Goal: Find specific page/section: Find specific page/section

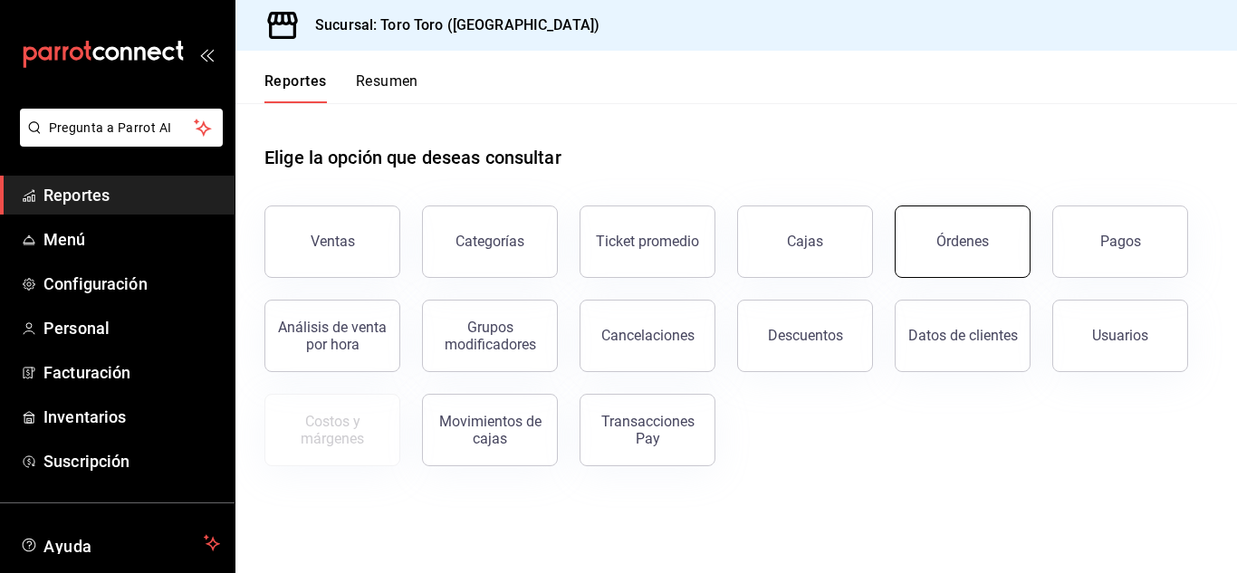
click at [997, 239] on button "Órdenes" at bounding box center [963, 242] width 136 height 72
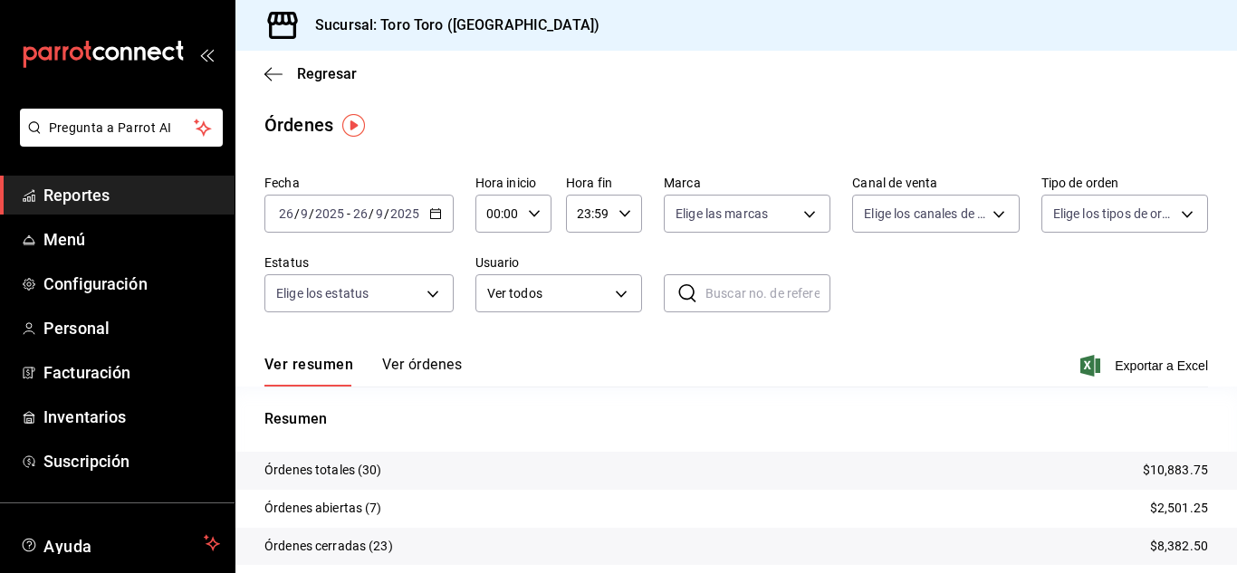
click at [95, 192] on span "Reportes" at bounding box center [131, 195] width 177 height 24
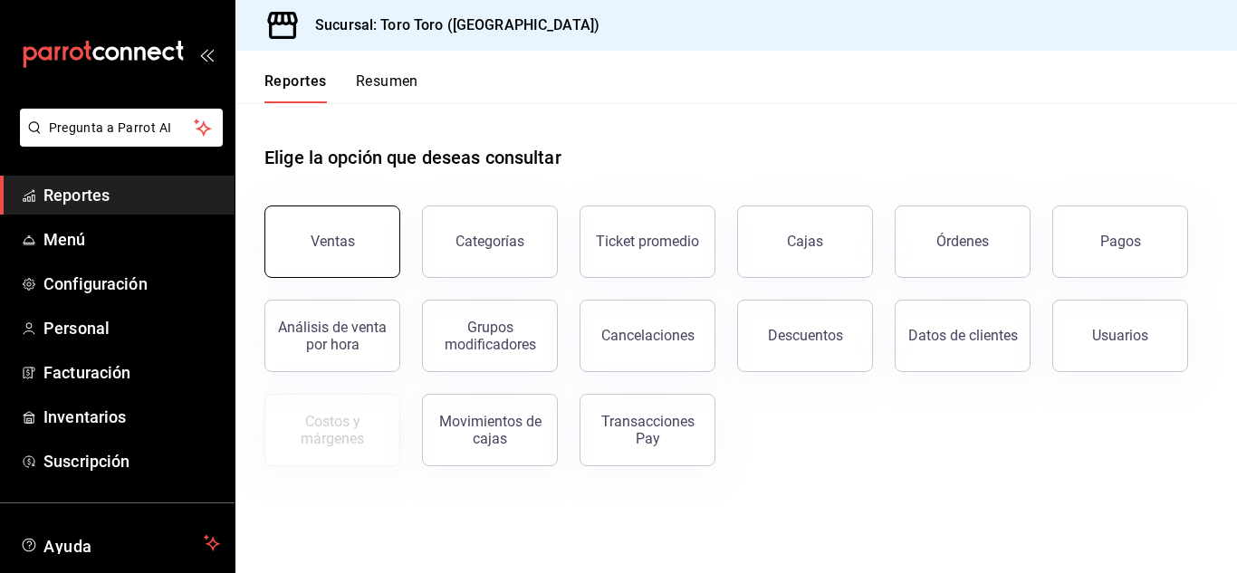
click at [334, 261] on button "Ventas" at bounding box center [332, 242] width 136 height 72
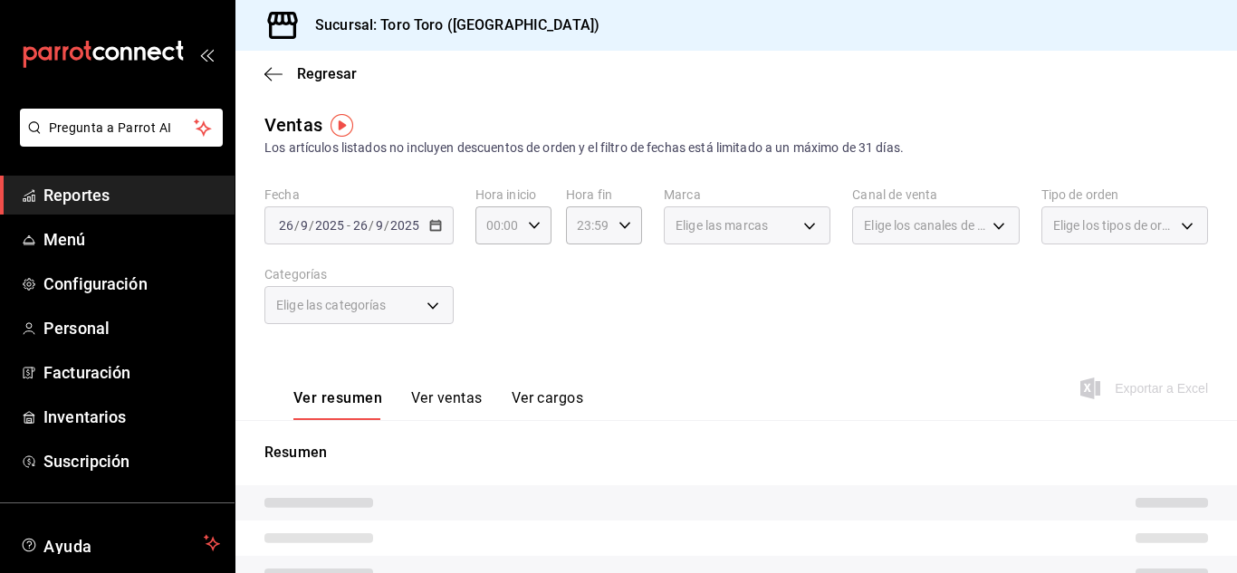
click at [556, 400] on button "Ver cargos" at bounding box center [548, 404] width 72 height 31
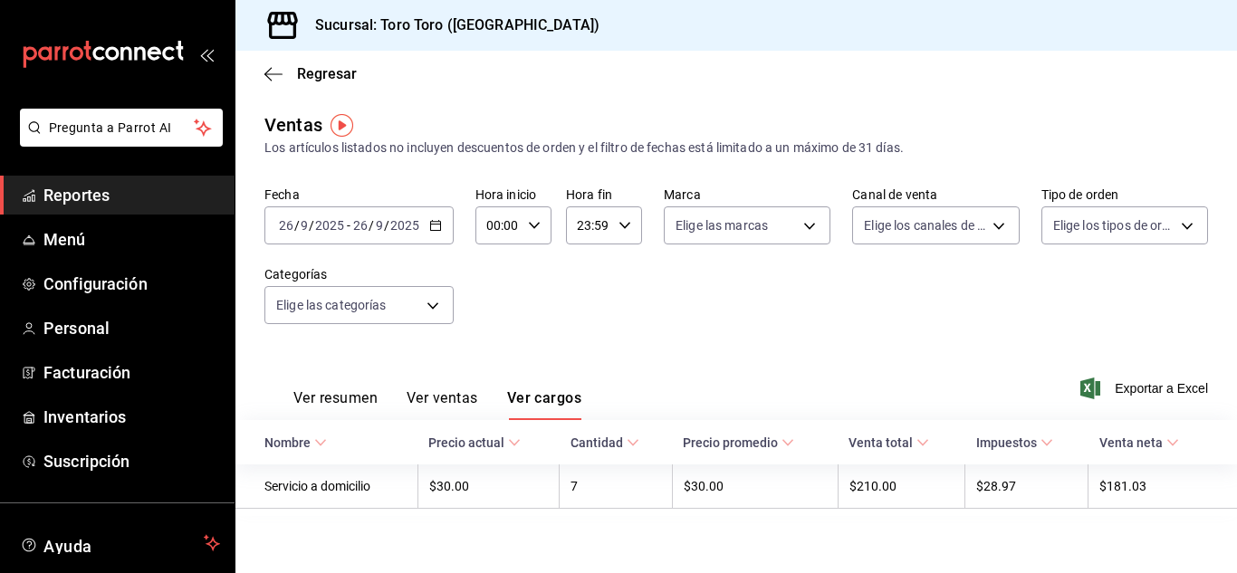
click at [109, 190] on span "Reportes" at bounding box center [131, 195] width 177 height 24
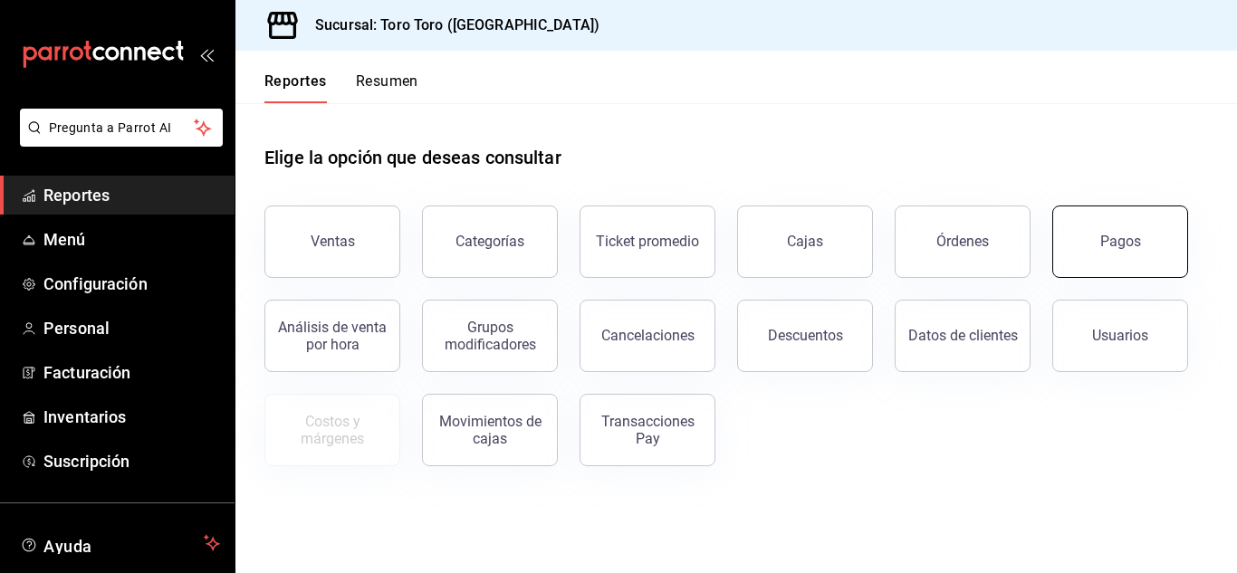
click at [1141, 222] on button "Pagos" at bounding box center [1120, 242] width 136 height 72
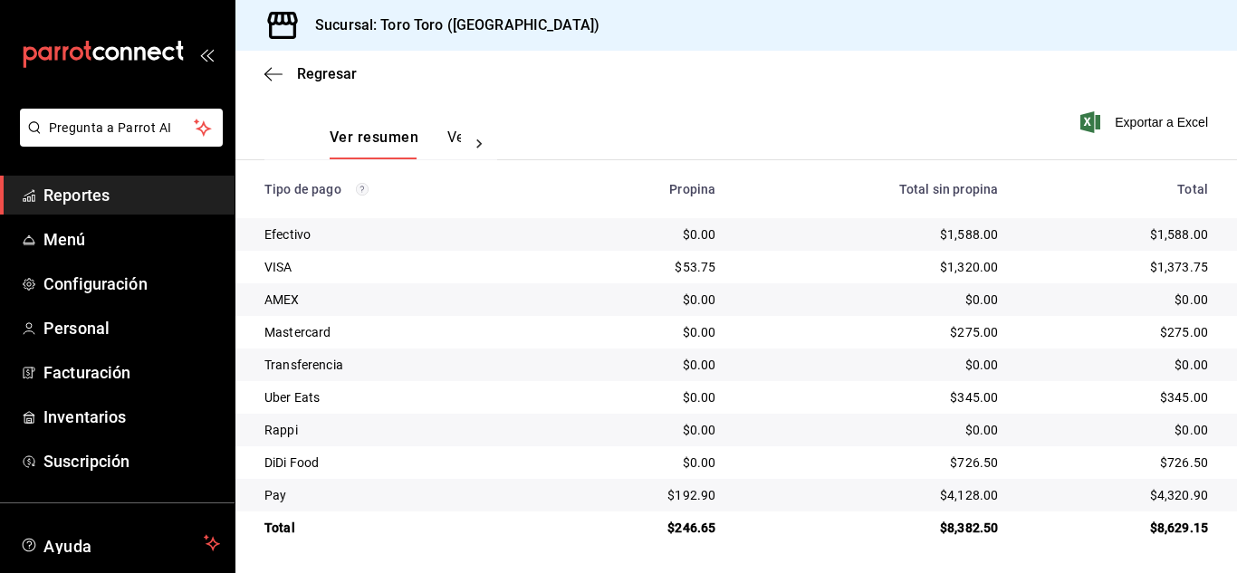
scroll to position [259, 0]
drag, startPoint x: 114, startPoint y: 191, endPoint x: 101, endPoint y: 224, distance: 35.3
click at [114, 191] on span "Reportes" at bounding box center [131, 195] width 177 height 24
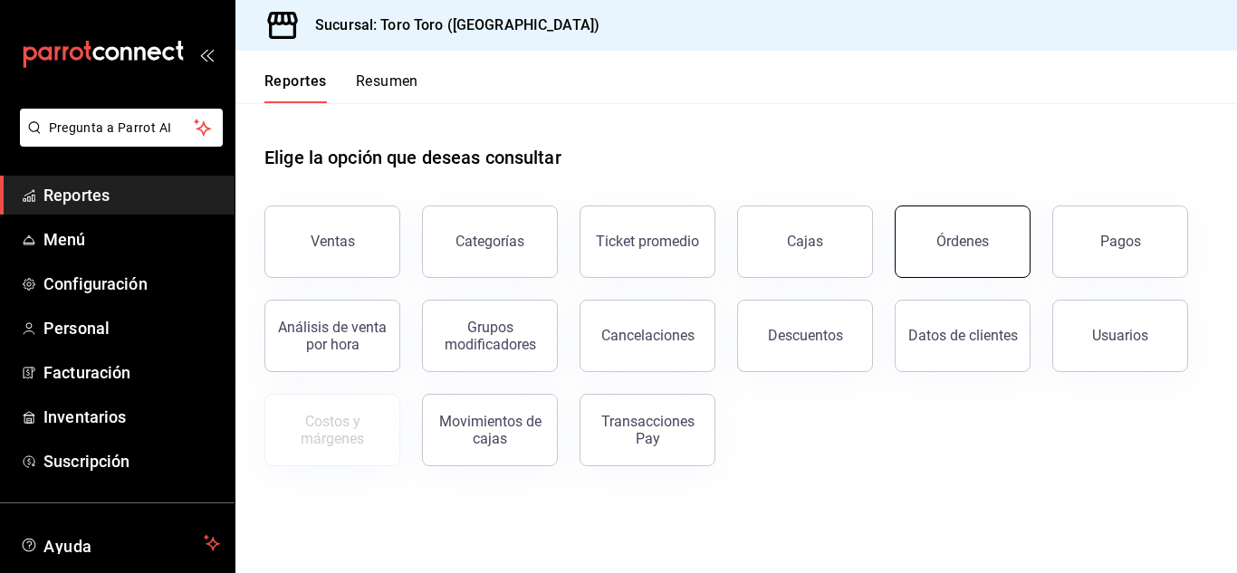
click at [958, 249] on div "Órdenes" at bounding box center [962, 241] width 53 height 17
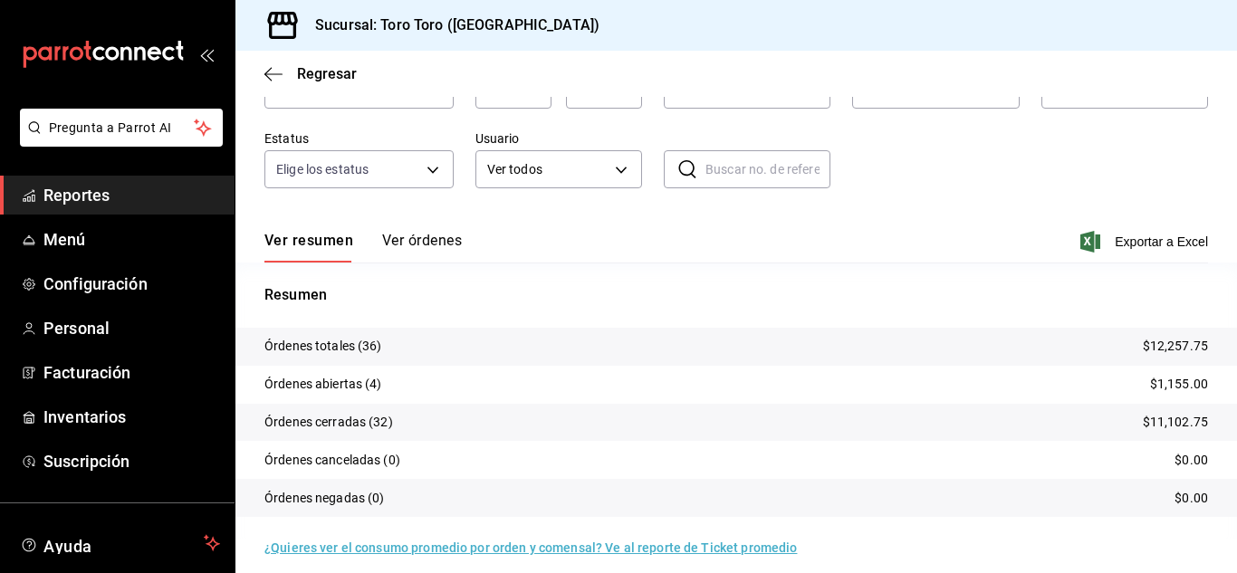
scroll to position [138, 0]
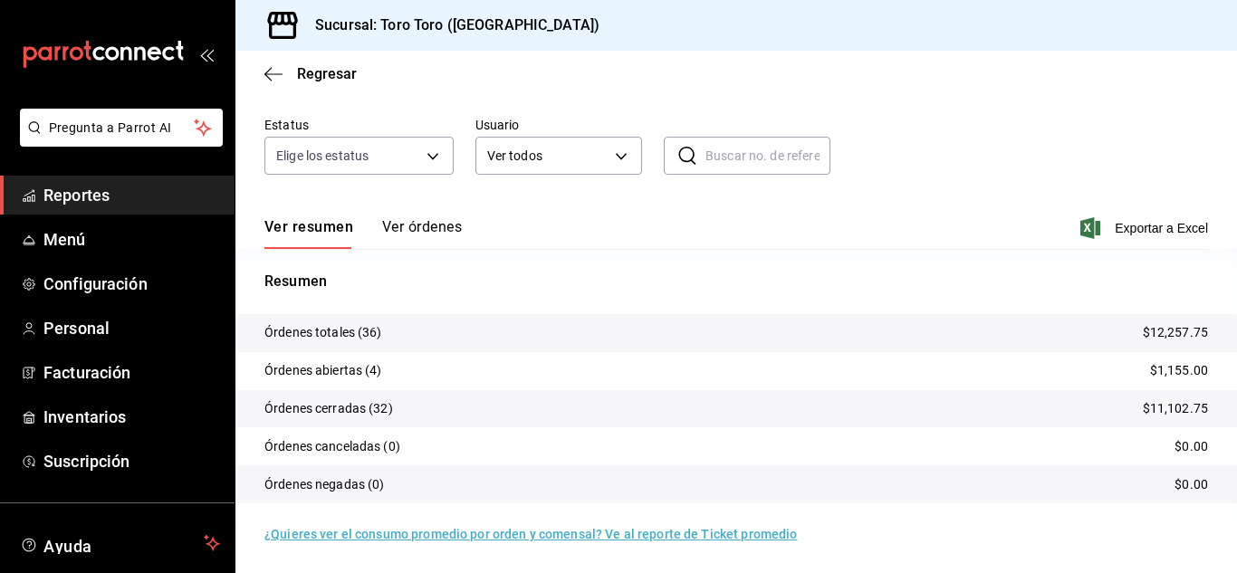
click at [105, 200] on span "Reportes" at bounding box center [131, 195] width 177 height 24
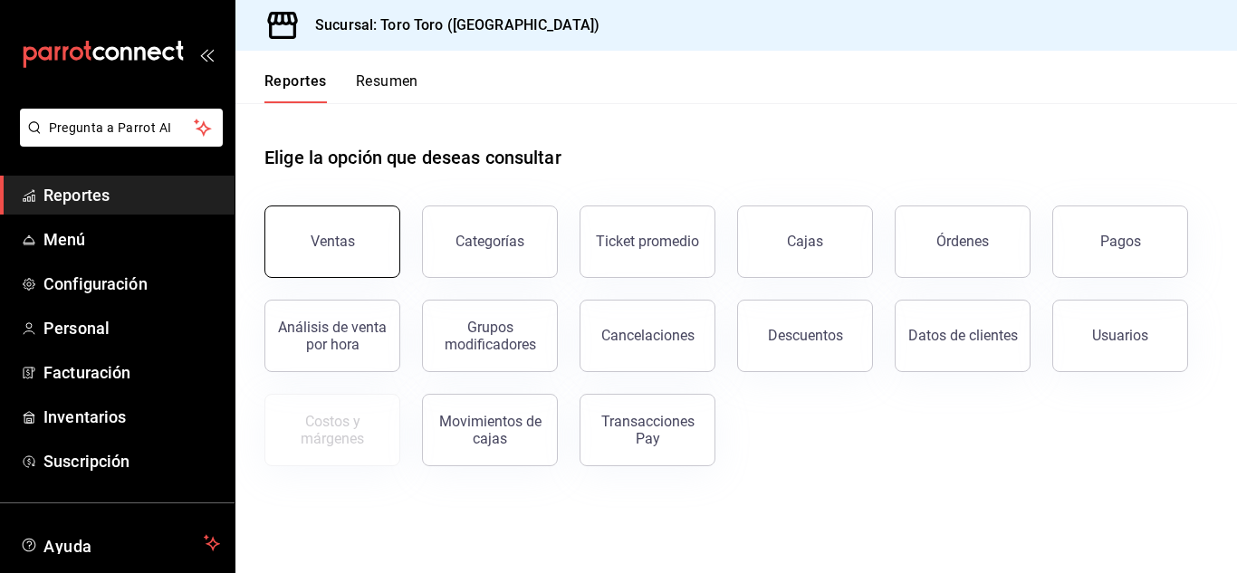
click at [341, 255] on button "Ventas" at bounding box center [332, 242] width 136 height 72
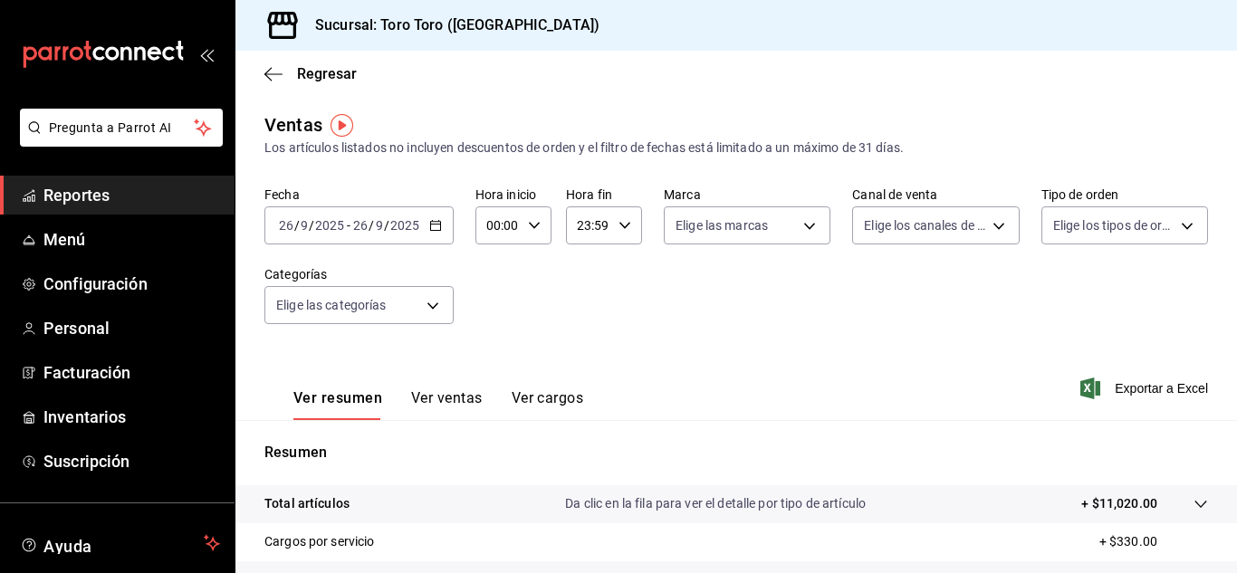
click at [553, 401] on button "Ver cargos" at bounding box center [548, 404] width 72 height 31
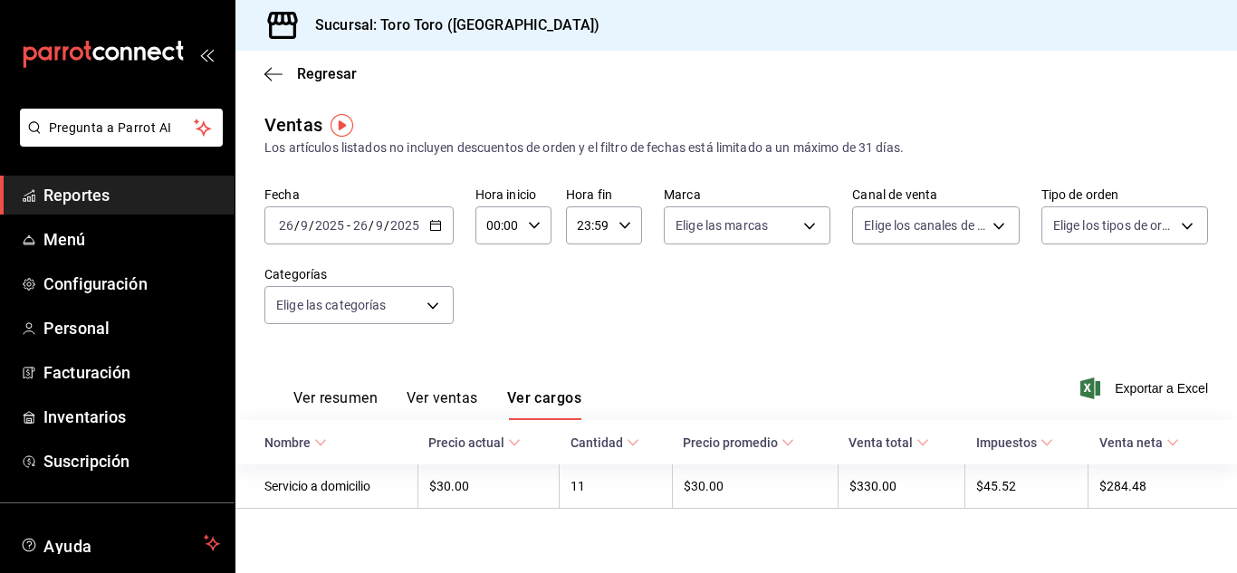
click at [56, 206] on span "Reportes" at bounding box center [131, 195] width 177 height 24
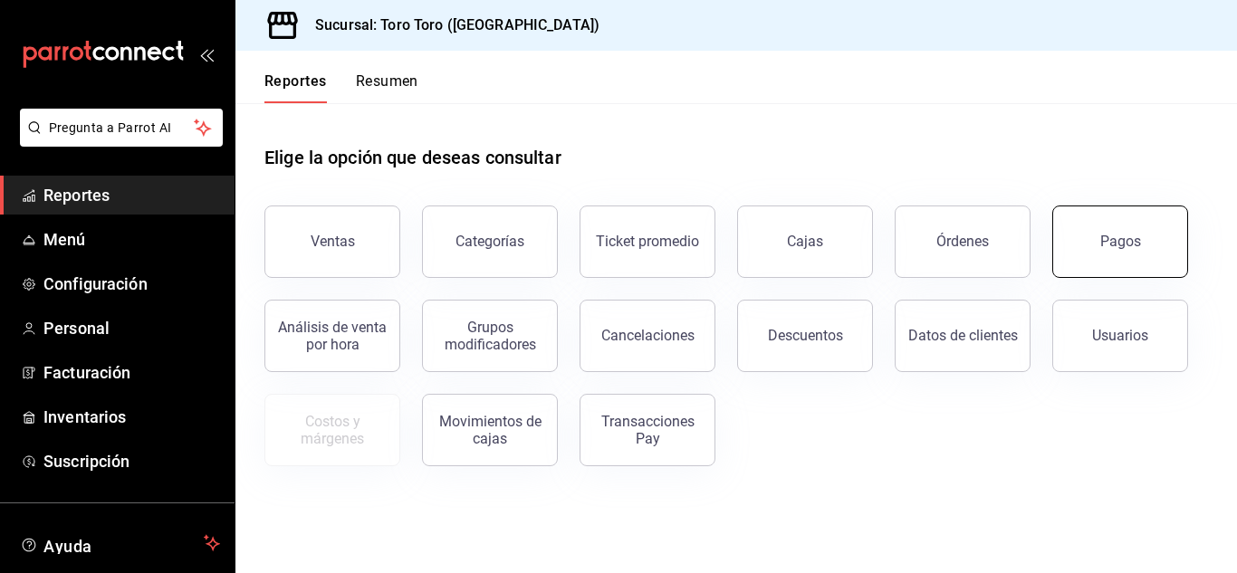
click at [1172, 239] on button "Pagos" at bounding box center [1120, 242] width 136 height 72
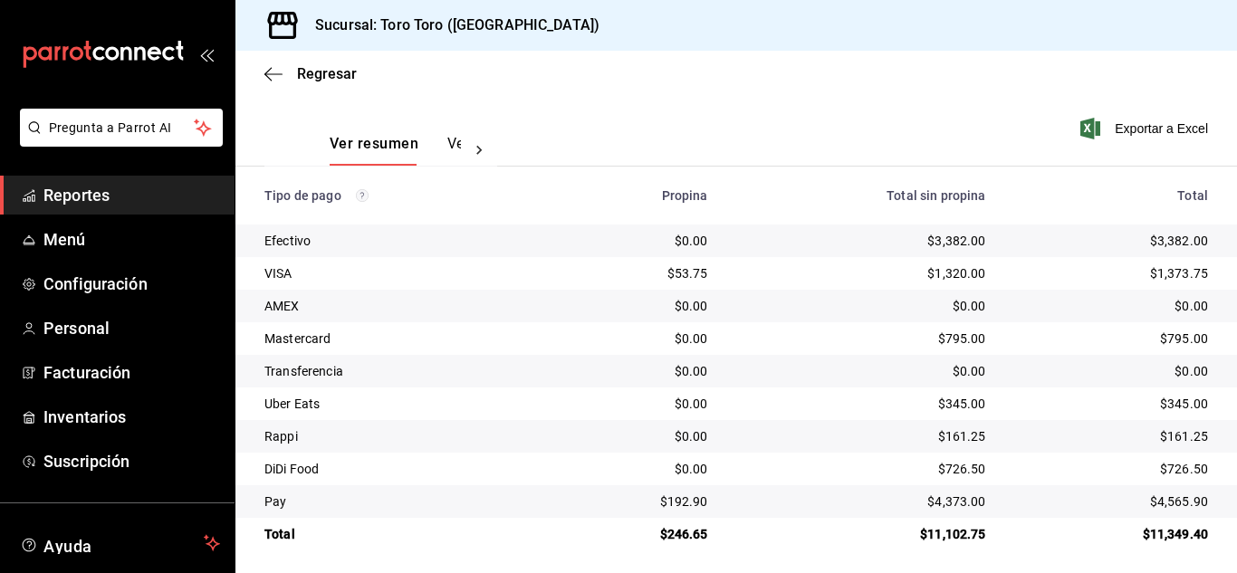
scroll to position [259, 0]
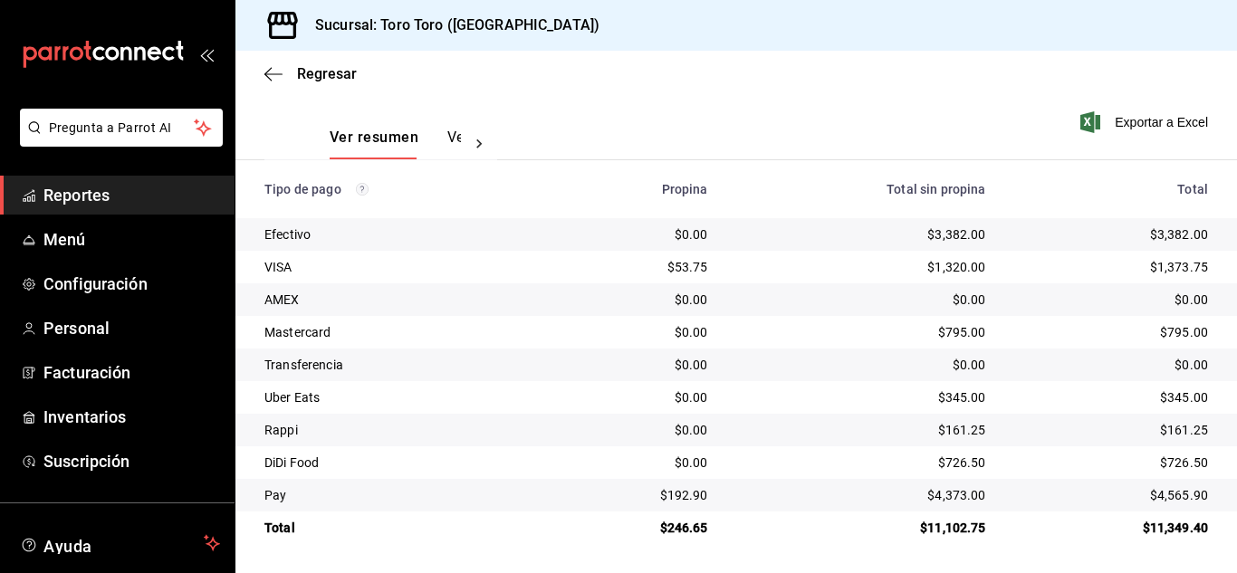
click at [92, 206] on span "Reportes" at bounding box center [131, 195] width 177 height 24
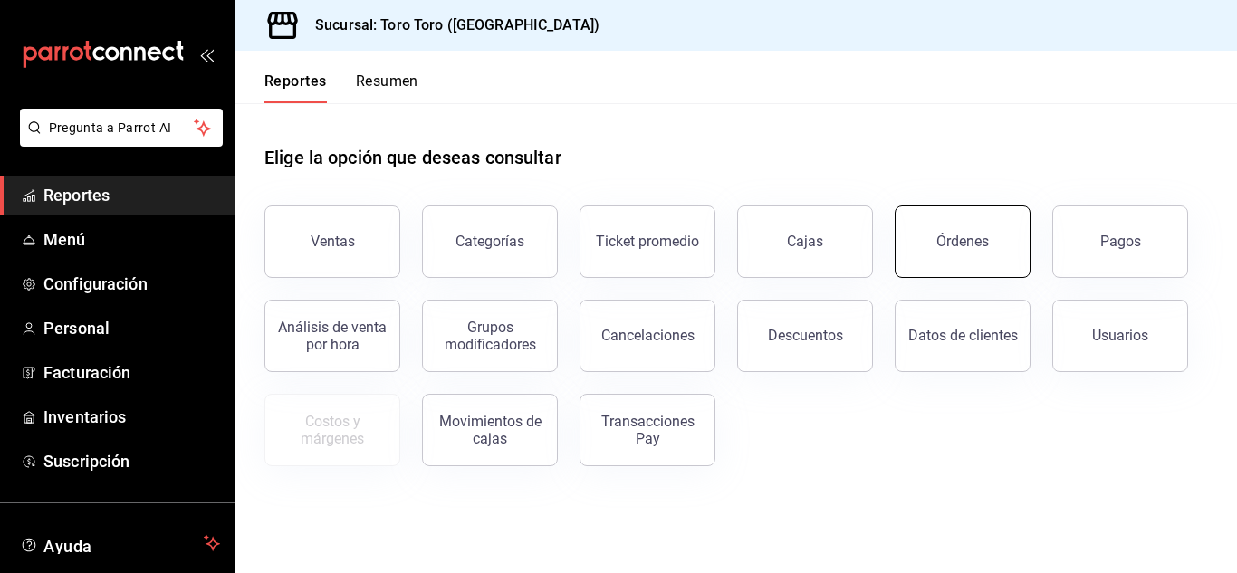
click at [916, 244] on button "Órdenes" at bounding box center [963, 242] width 136 height 72
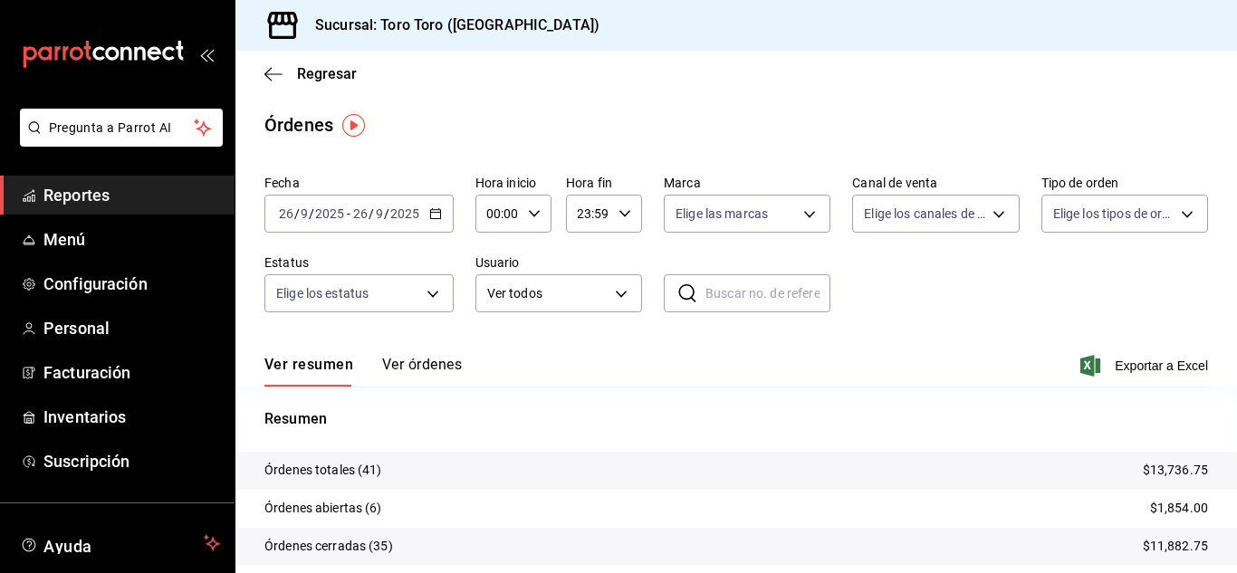
click at [445, 220] on div "[DATE] [DATE] - [DATE] [DATE]" at bounding box center [358, 214] width 189 height 38
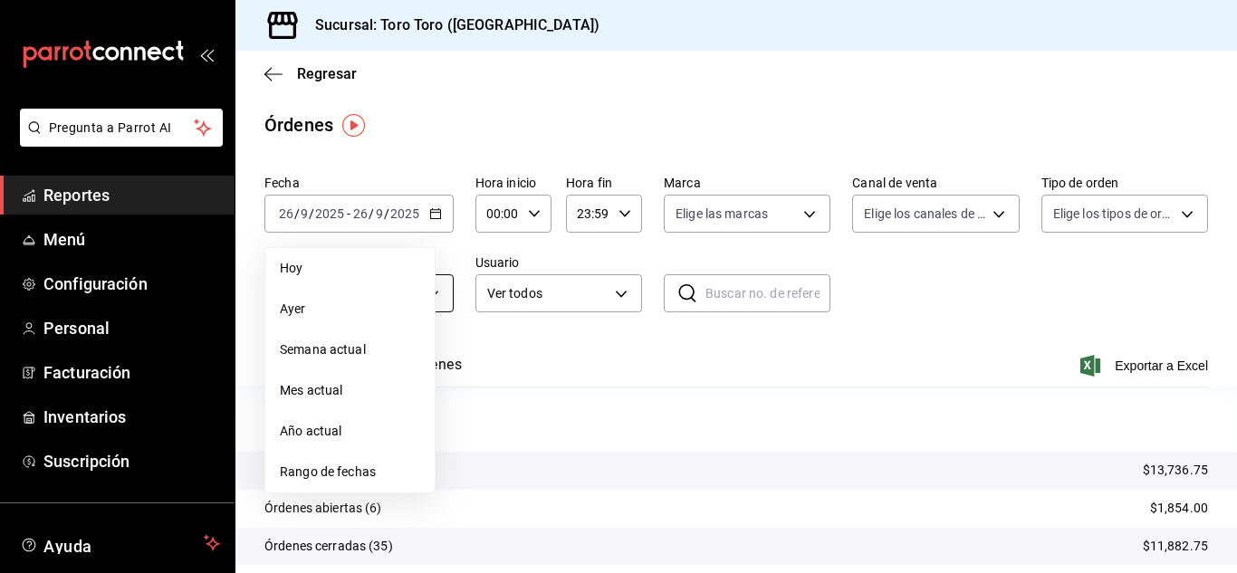
click at [315, 308] on span "Ayer" at bounding box center [350, 309] width 140 height 19
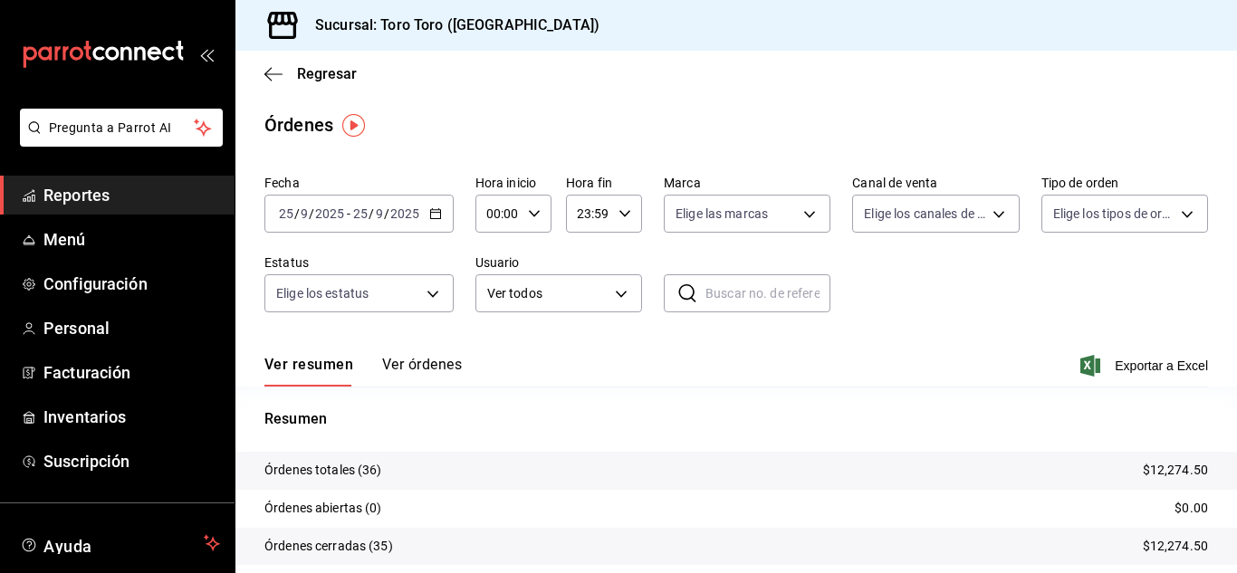
click at [431, 218] on \(Stroke\) "button" at bounding box center [435, 214] width 11 height 10
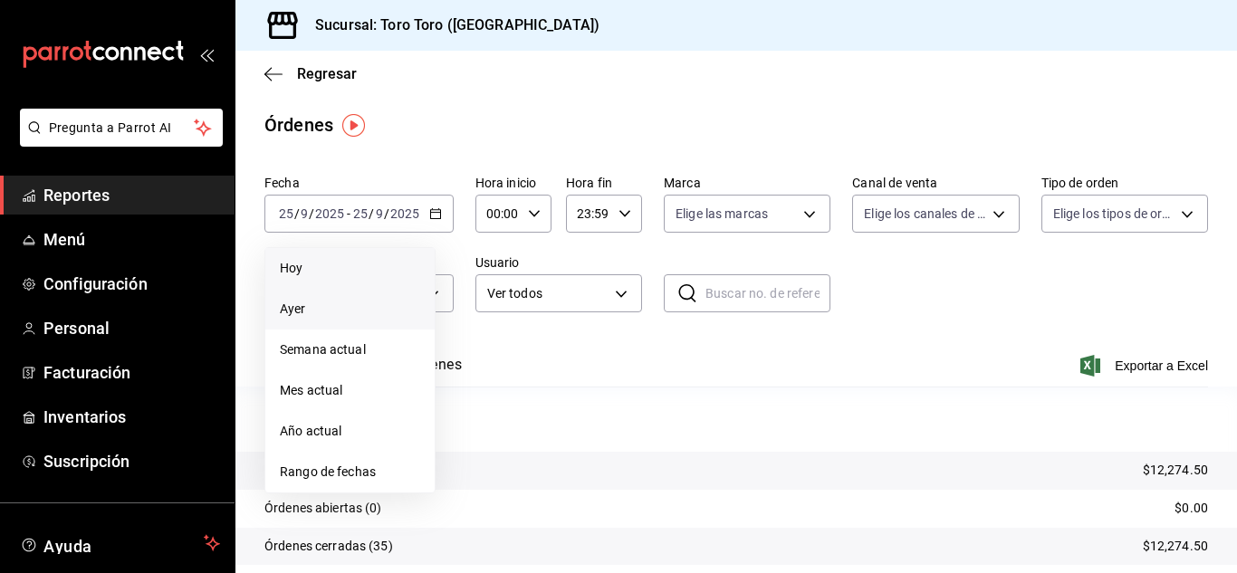
click at [306, 263] on span "Hoy" at bounding box center [350, 268] width 140 height 19
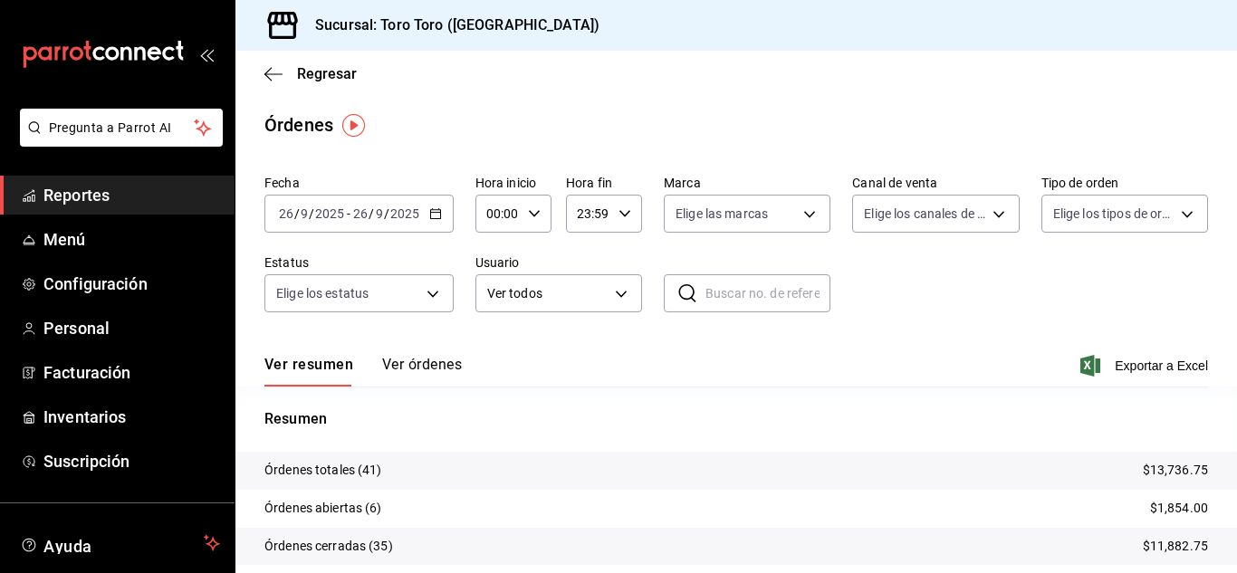
click at [113, 196] on span "Reportes" at bounding box center [131, 195] width 177 height 24
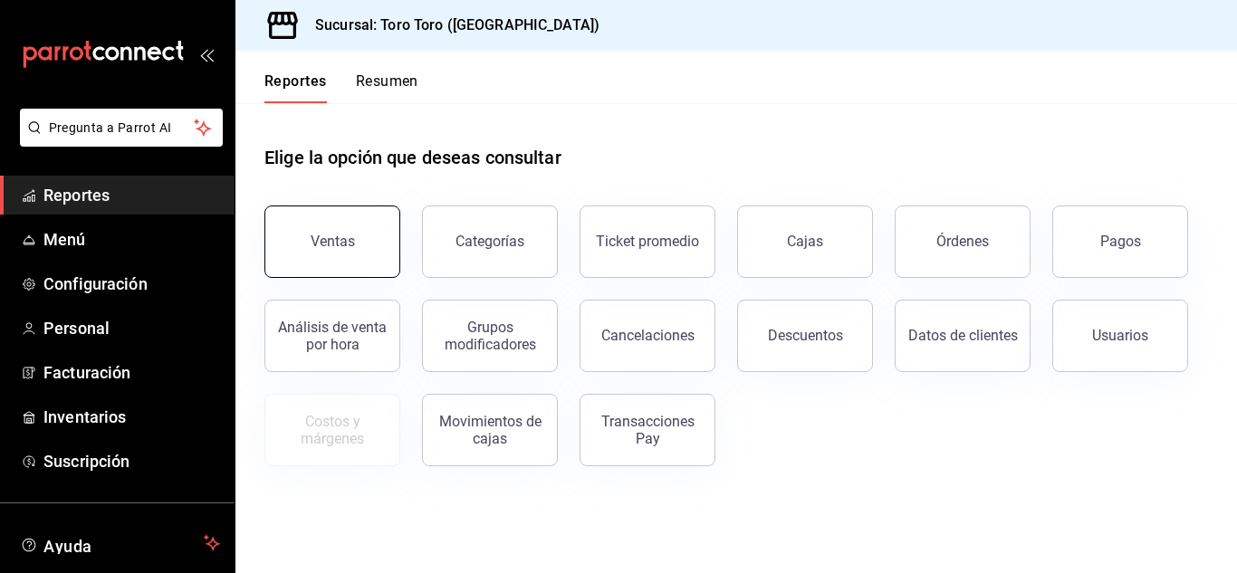
click at [339, 245] on div "Ventas" at bounding box center [333, 241] width 44 height 17
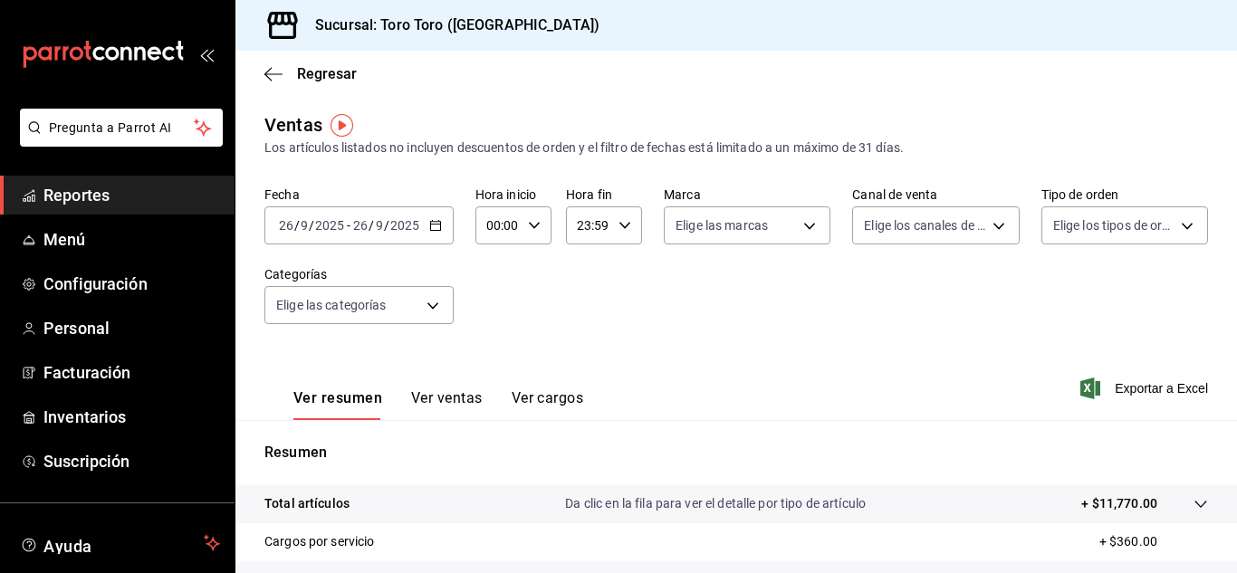
click at [547, 401] on button "Ver cargos" at bounding box center [548, 404] width 72 height 31
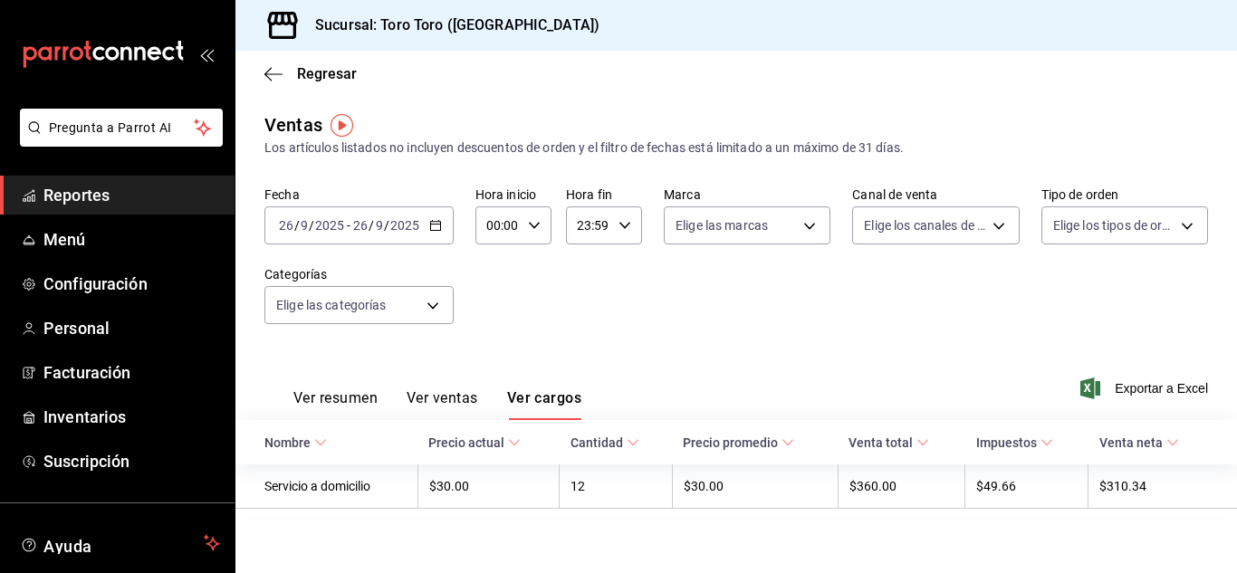
click at [122, 193] on span "Reportes" at bounding box center [131, 195] width 177 height 24
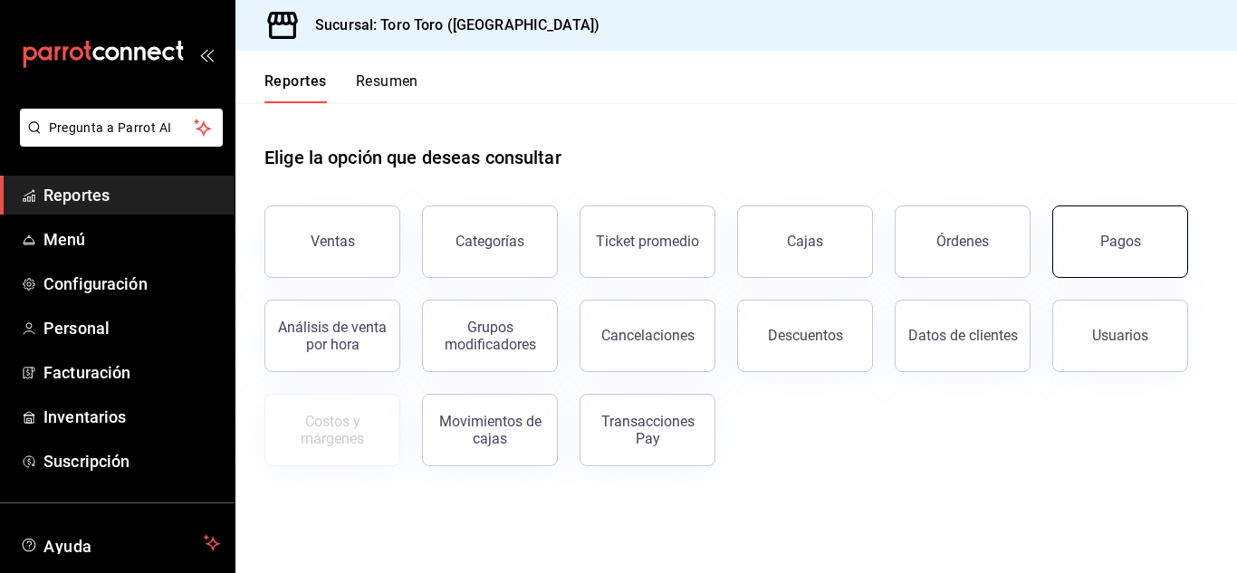
click at [1116, 232] on button "Pagos" at bounding box center [1120, 242] width 136 height 72
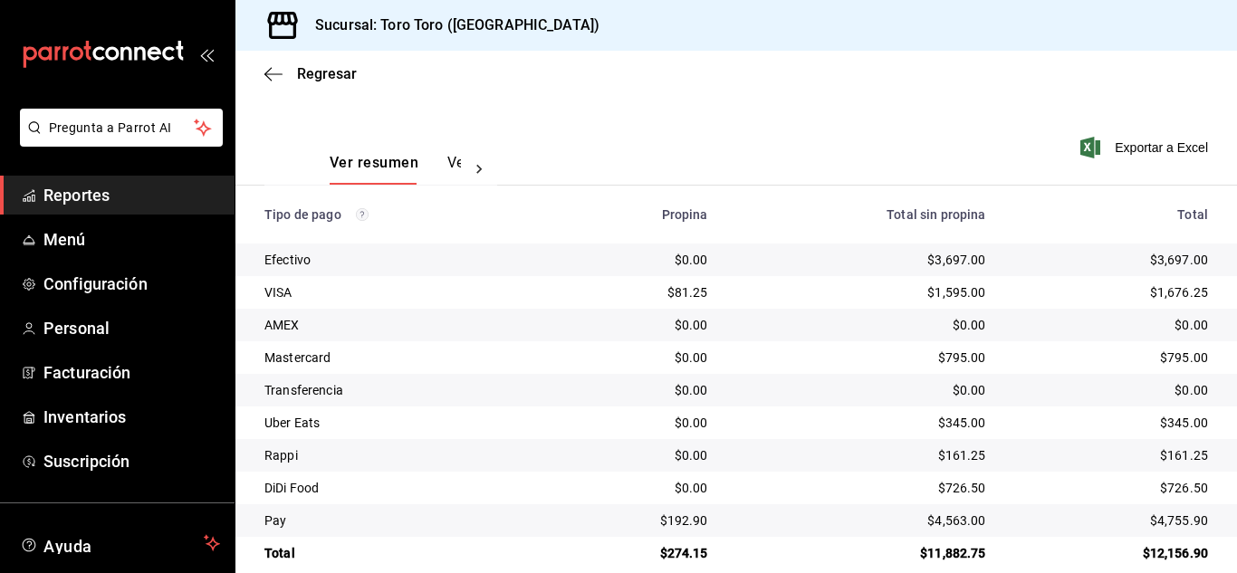
scroll to position [259, 0]
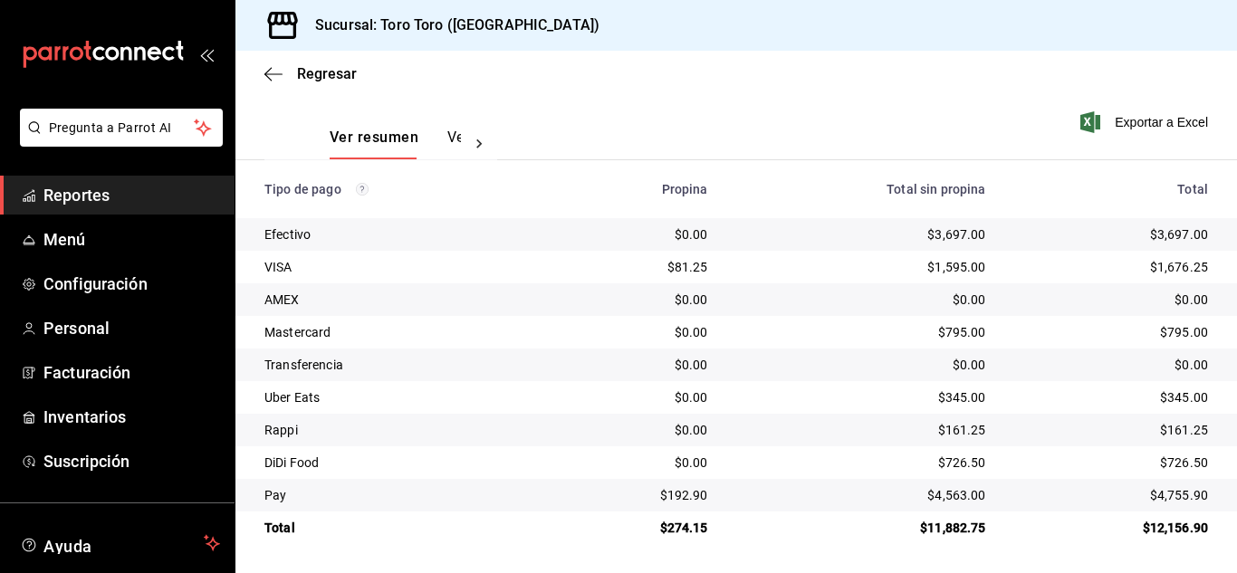
click at [84, 193] on span "Reportes" at bounding box center [131, 195] width 177 height 24
